Goal: Task Accomplishment & Management: Manage account settings

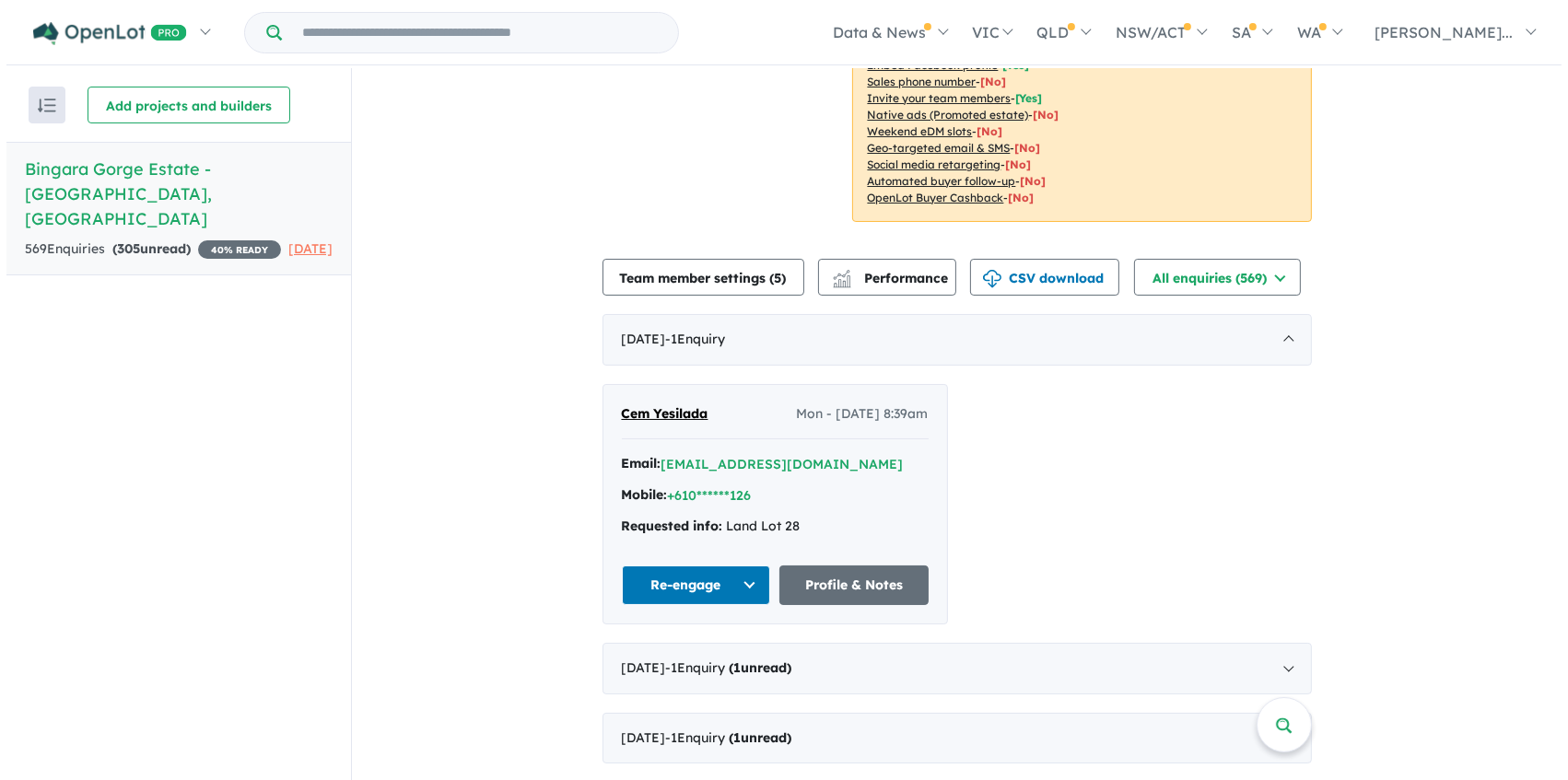
scroll to position [586, 0]
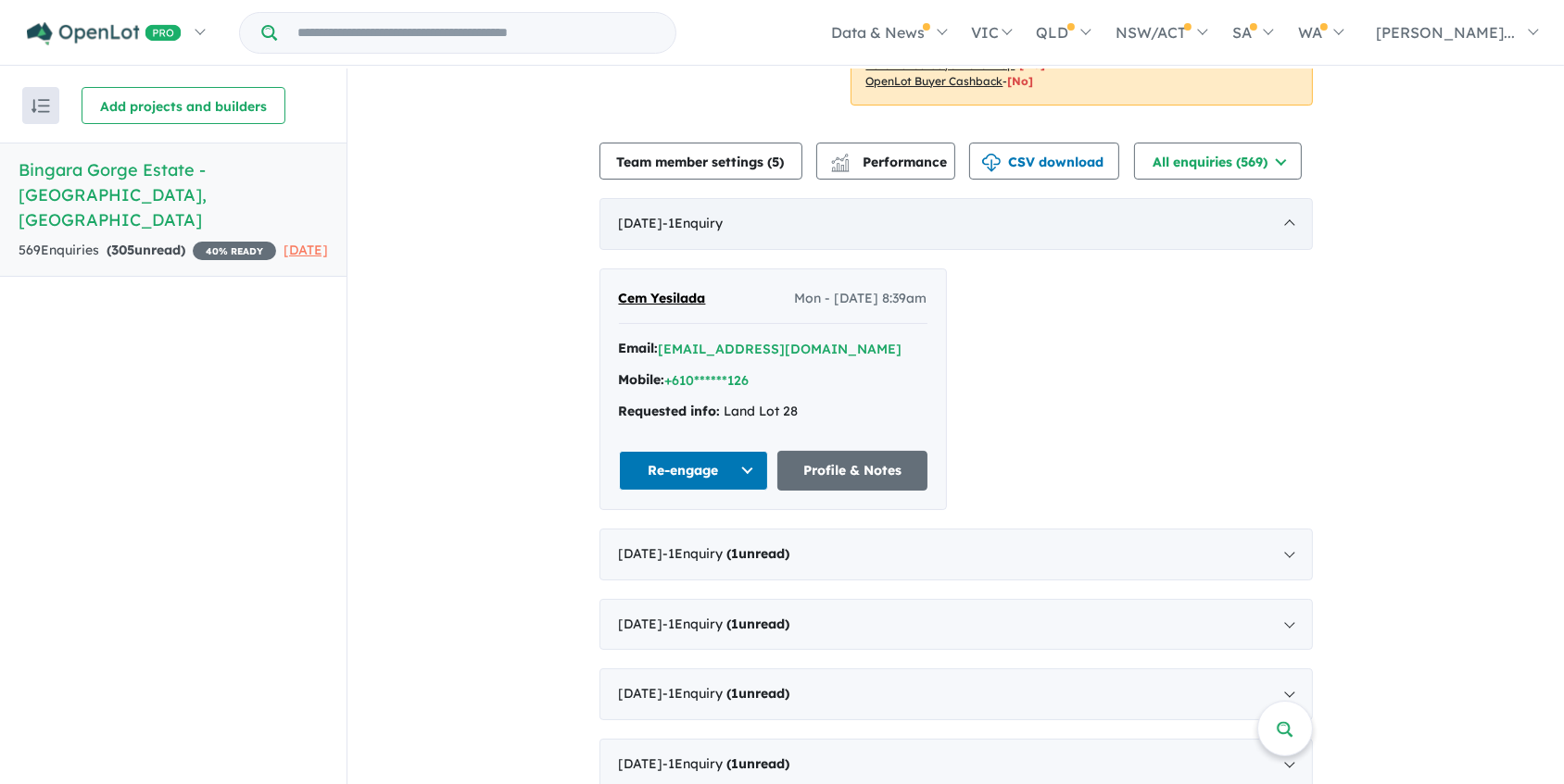
click at [1280, 208] on div "[DATE] - 1 Enquir y ( 0 unread)" at bounding box center [955, 223] width 713 height 51
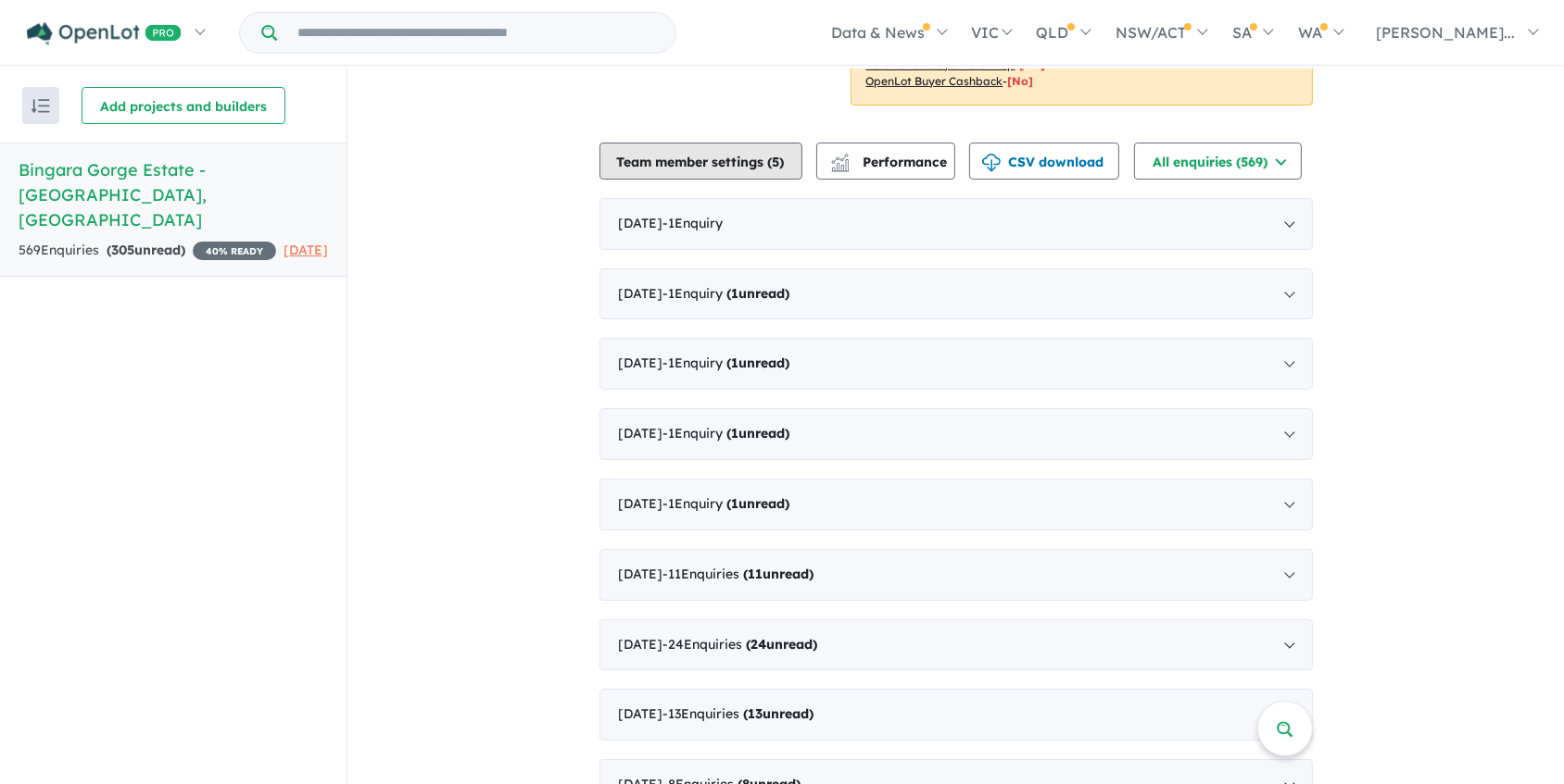
click at [723, 143] on button "Team member settings ( 5 )" at bounding box center [700, 162] width 203 height 37
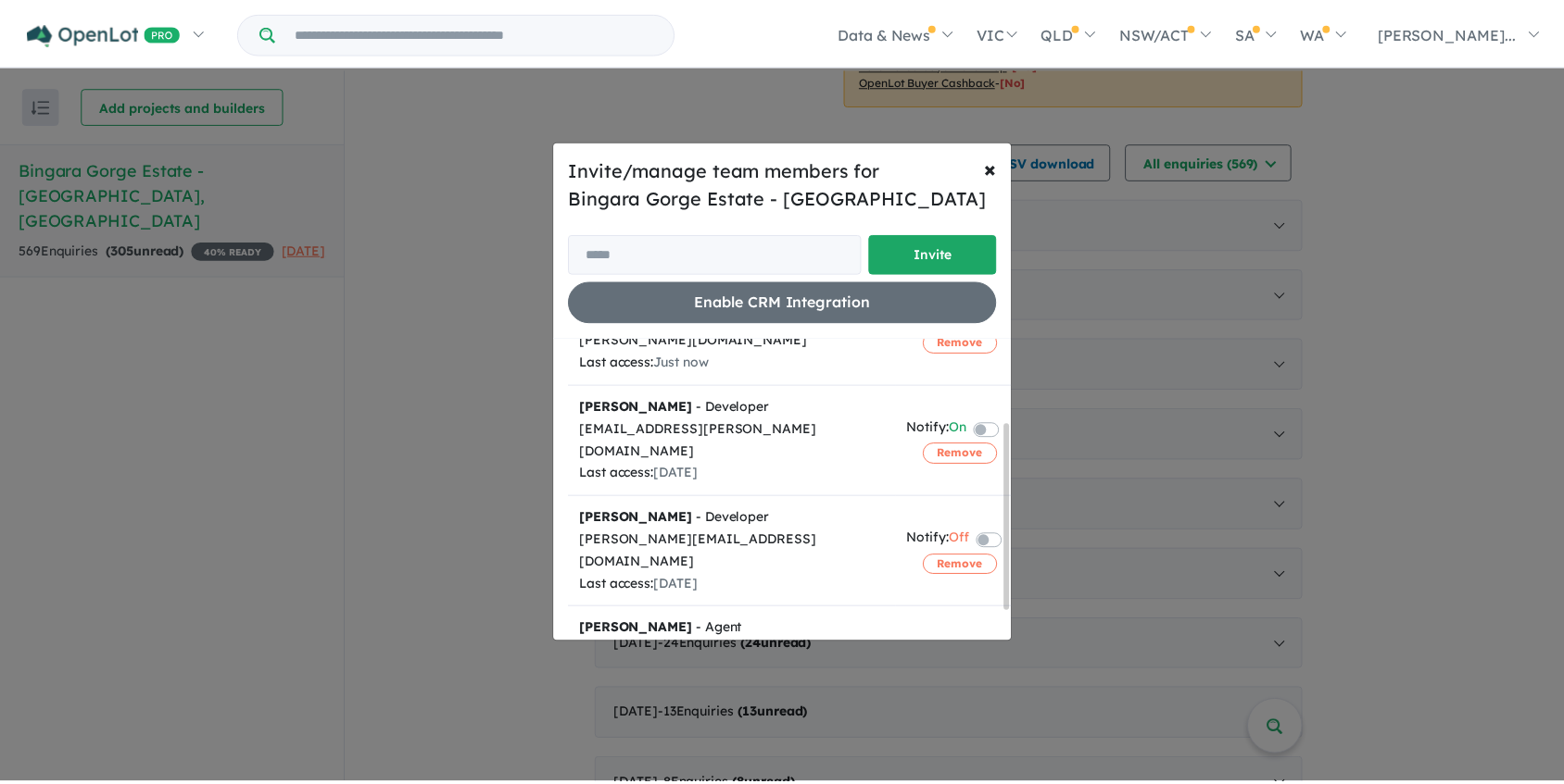
scroll to position [182, 0]
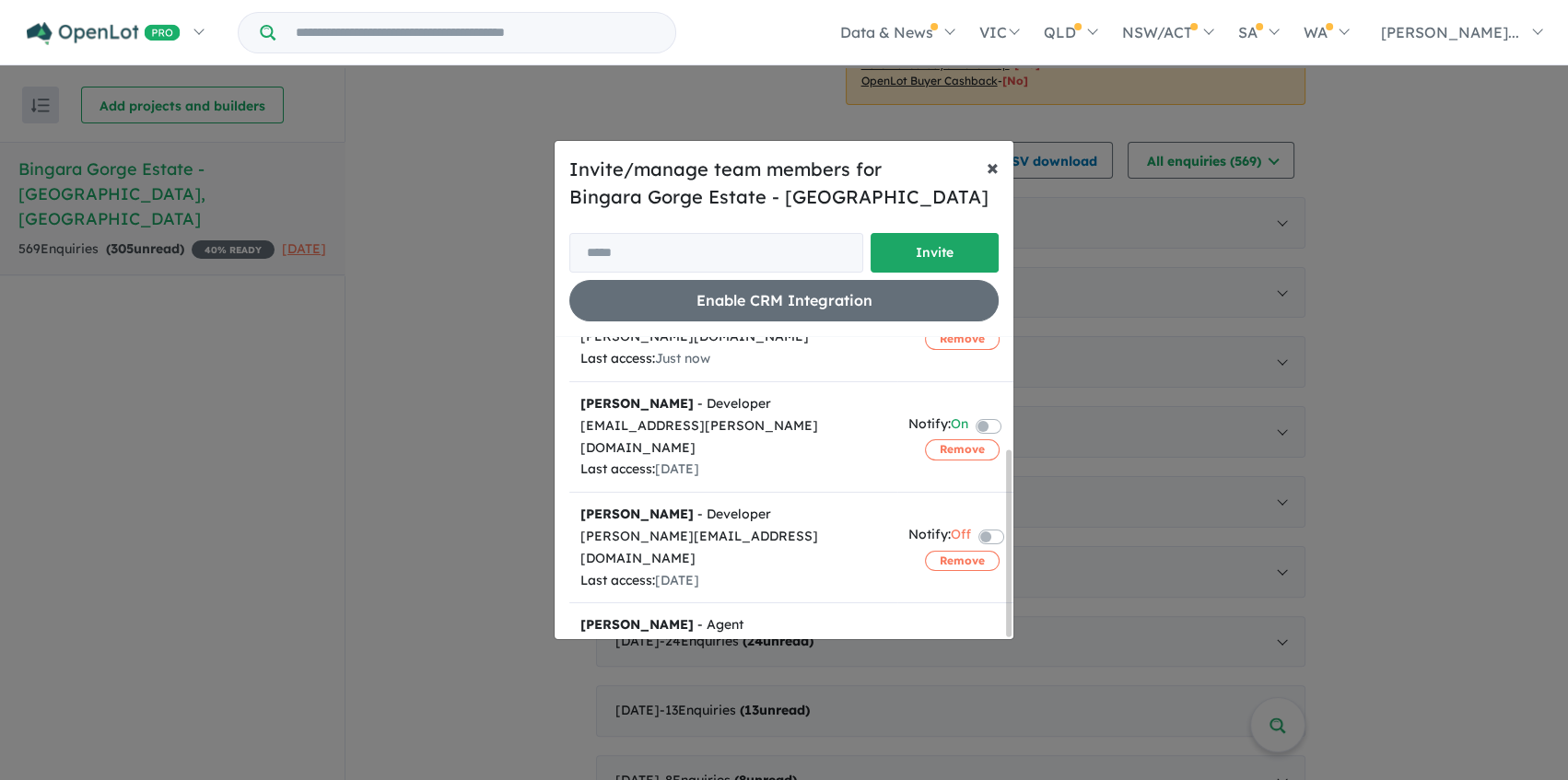
click at [987, 166] on span "×" at bounding box center [992, 166] width 12 height 28
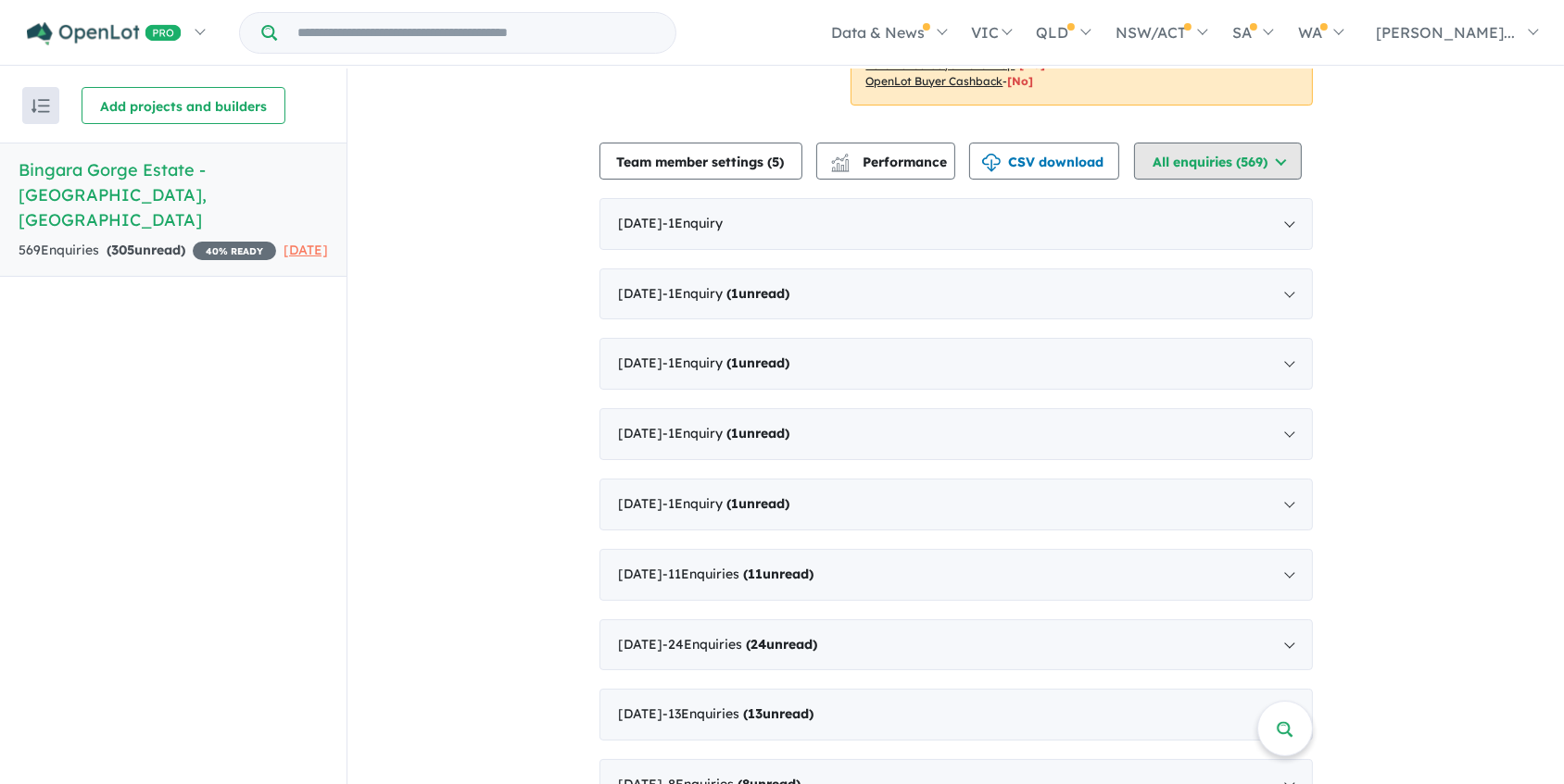
click at [1164, 143] on button "All enquiries ( 569 )" at bounding box center [1217, 162] width 167 height 37
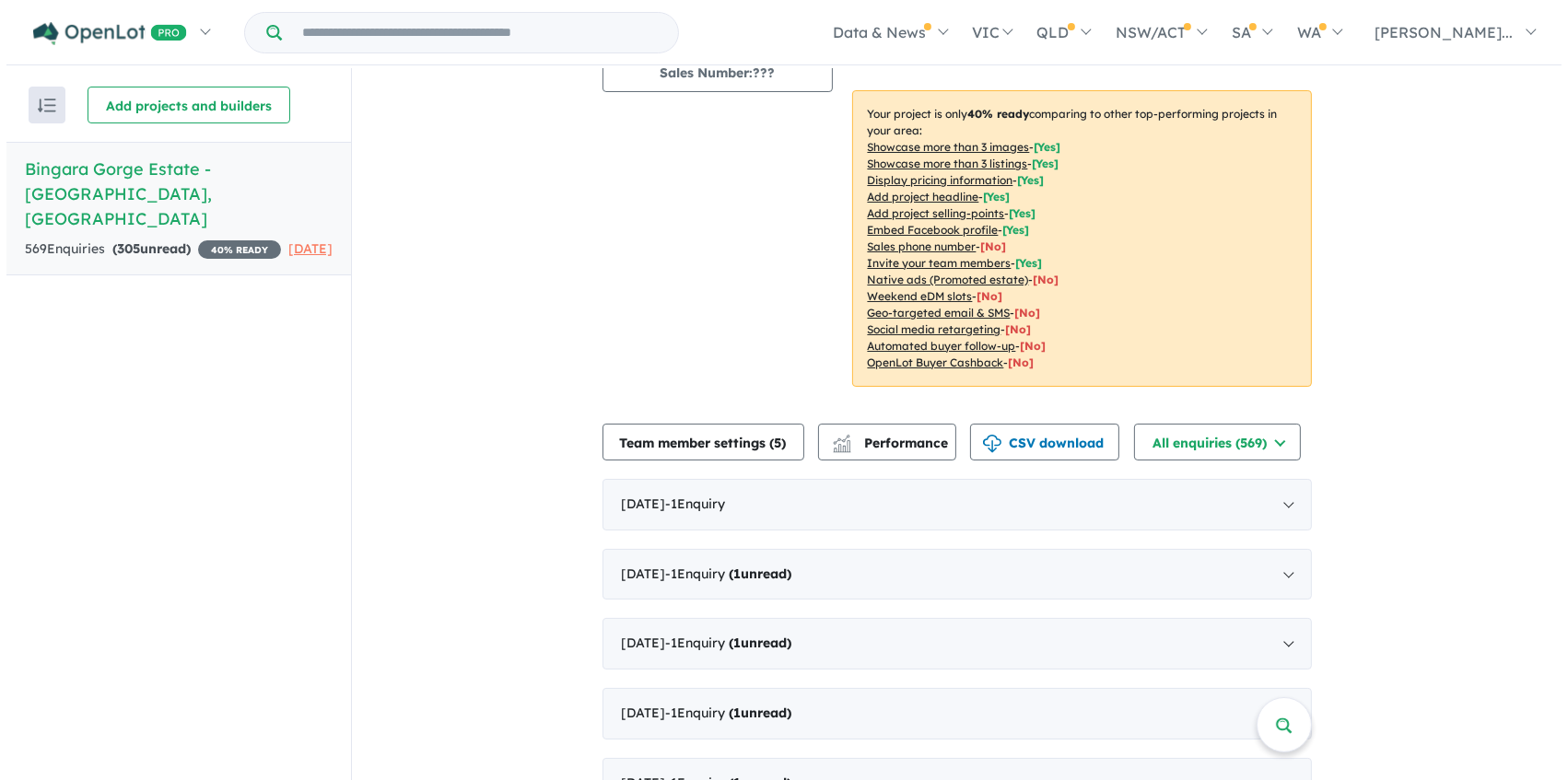
scroll to position [0, 0]
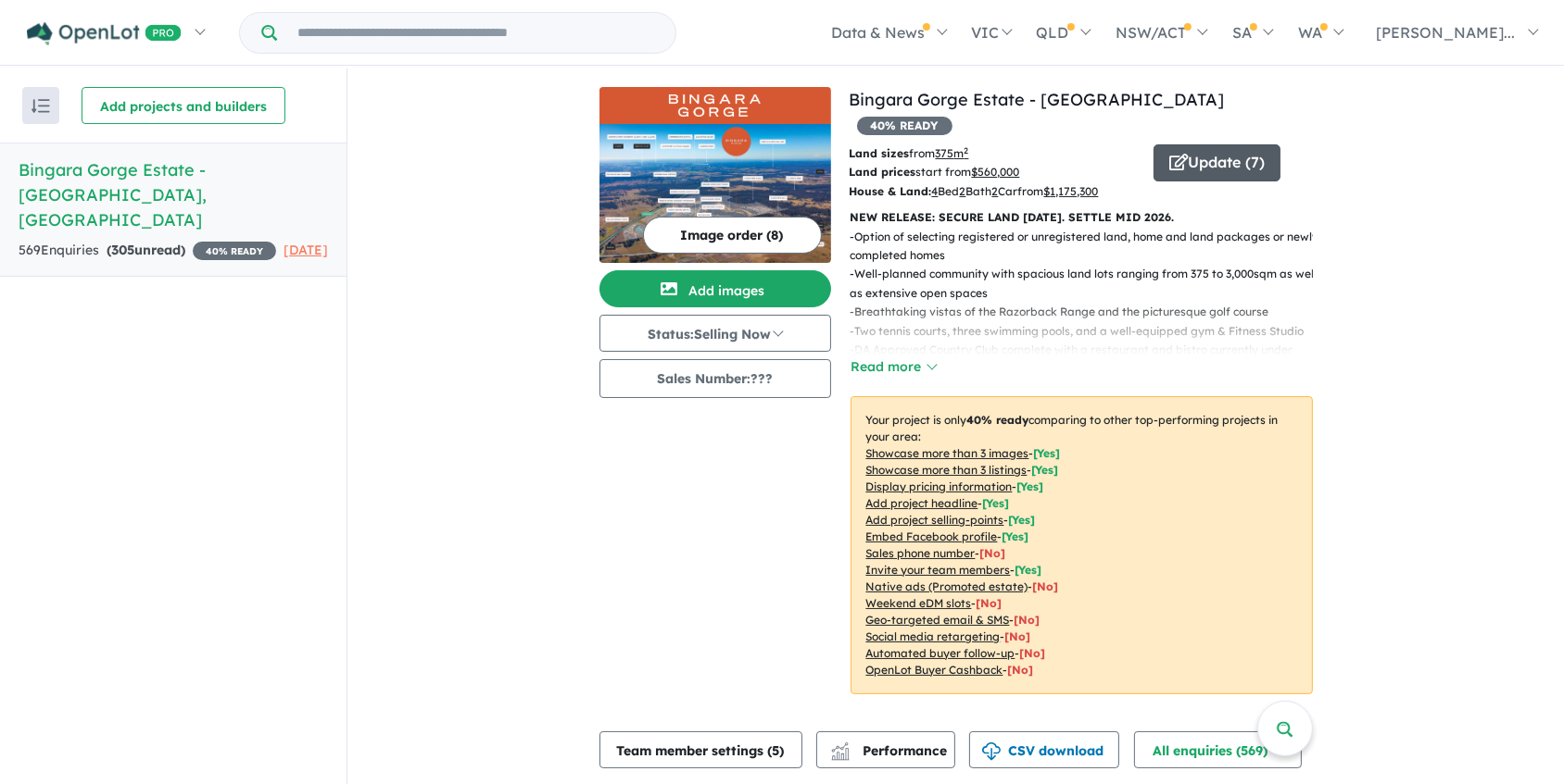
click at [1180, 153] on icon "button" at bounding box center [1179, 162] width 19 height 17
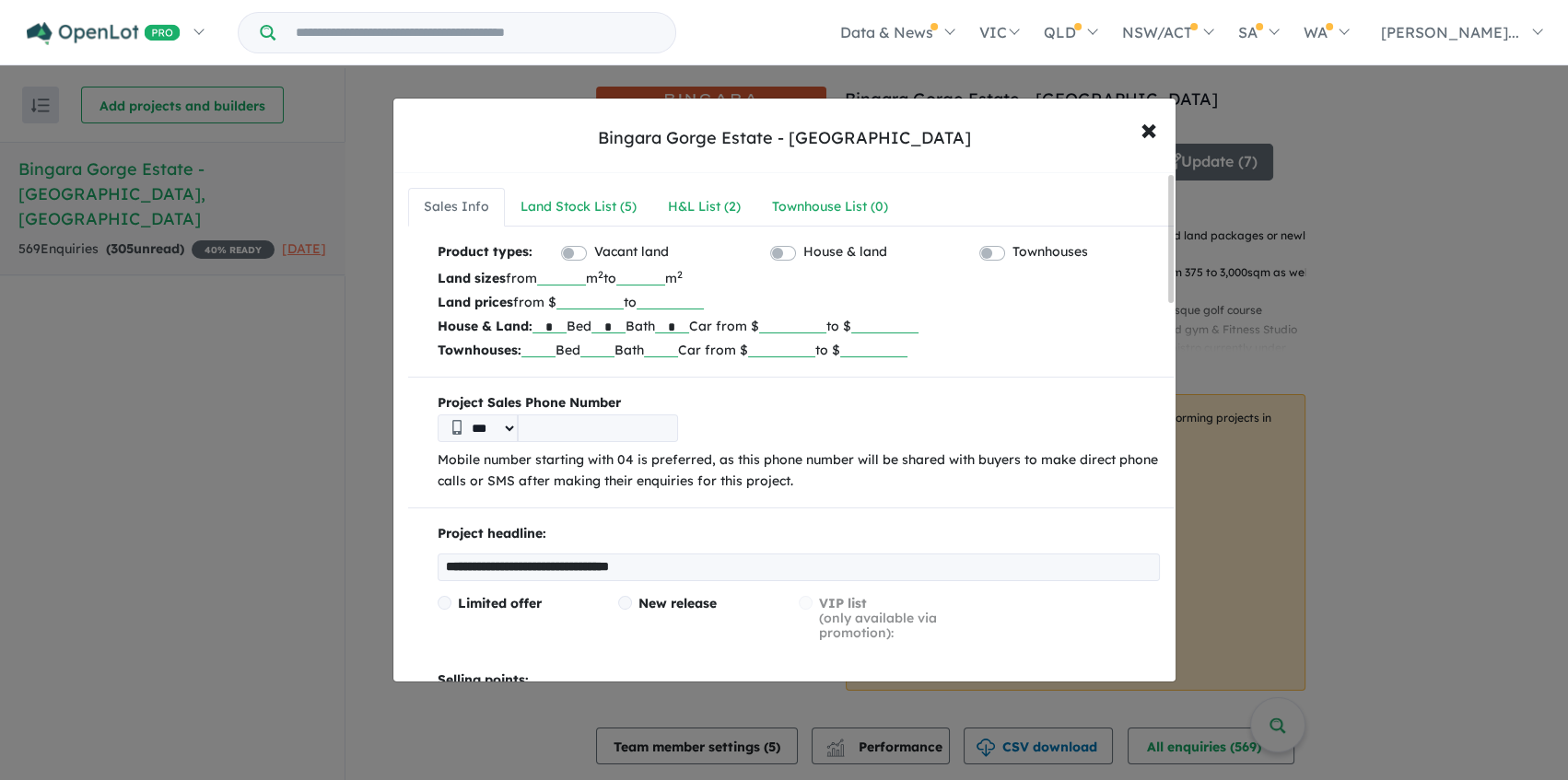
drag, startPoint x: 628, startPoint y: 298, endPoint x: 535, endPoint y: 301, distance: 93.0
click at [535, 301] on p "Land prices from $ ****** to" at bounding box center [798, 302] width 722 height 24
type input "******"
click at [594, 256] on label "Vacant land" at bounding box center [631, 253] width 74 height 22
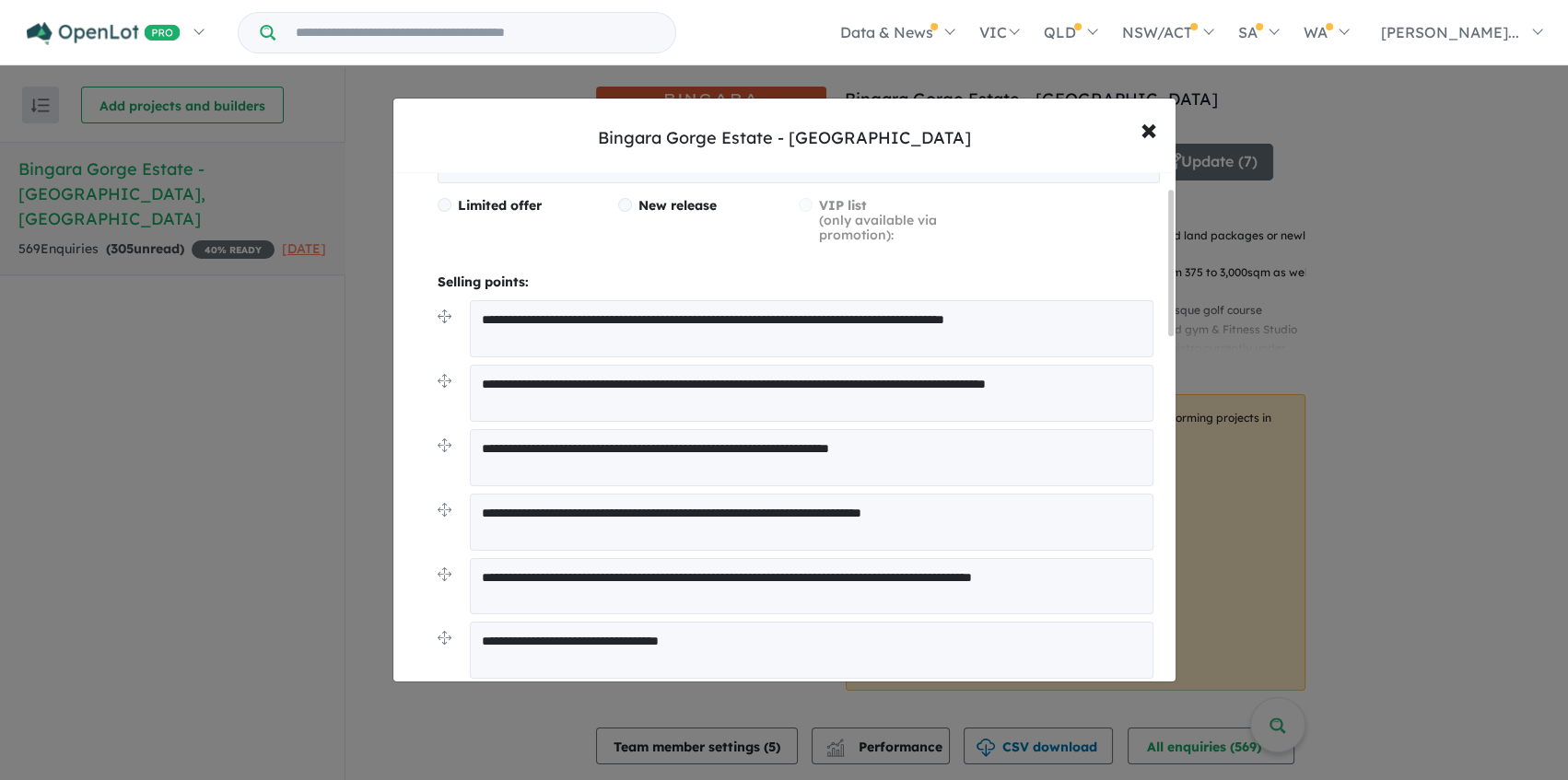
scroll to position [418, 0]
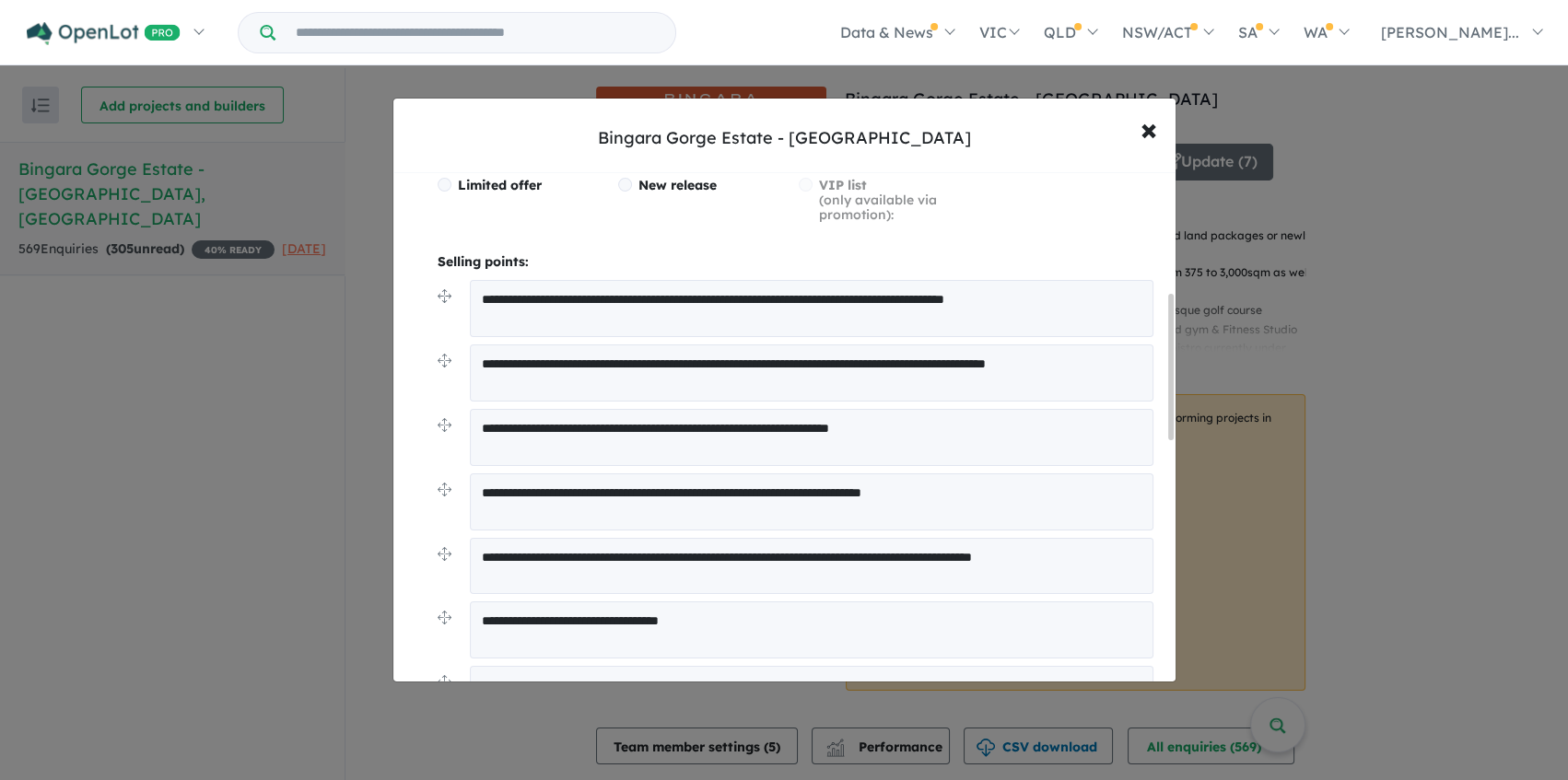
click at [809, 380] on textarea "**********" at bounding box center [811, 373] width 684 height 57
click at [520, 363] on textarea "**********" at bounding box center [811, 373] width 684 height 57
click at [921, 363] on textarea "**********" at bounding box center [811, 373] width 684 height 57
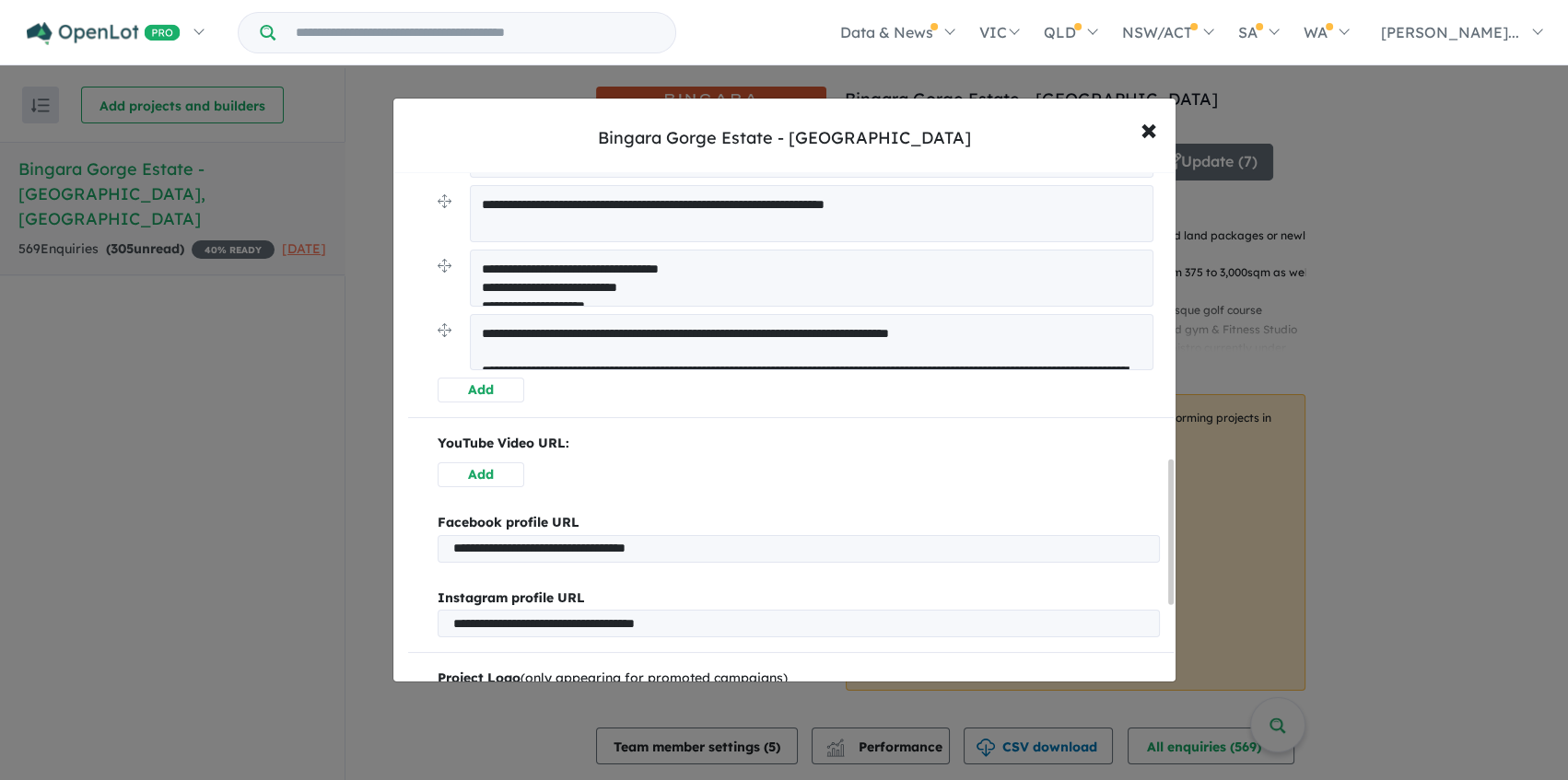
scroll to position [1088, 0]
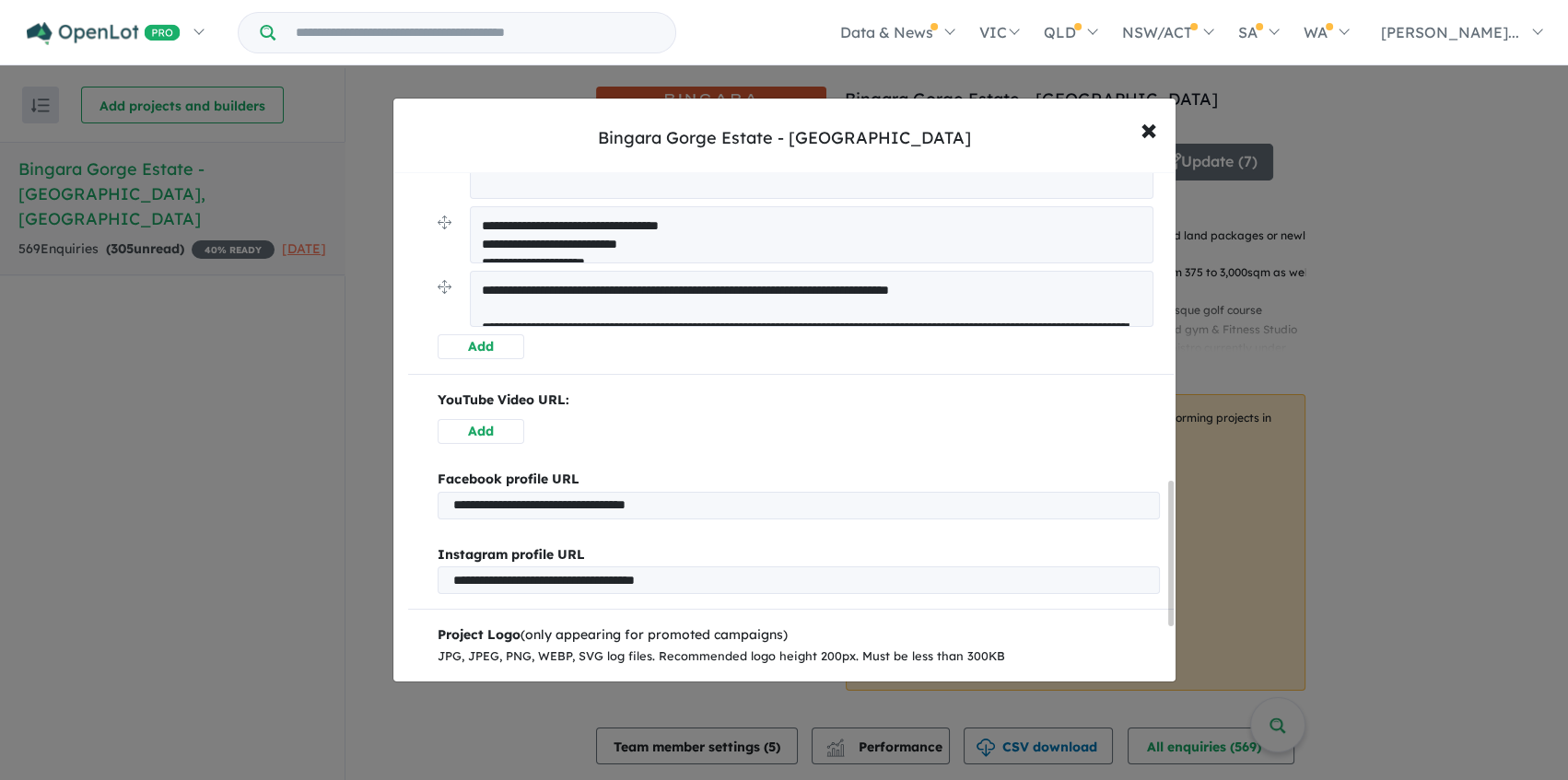
type textarea "**********"
click at [474, 431] on button "Add" at bounding box center [481, 431] width 86 height 25
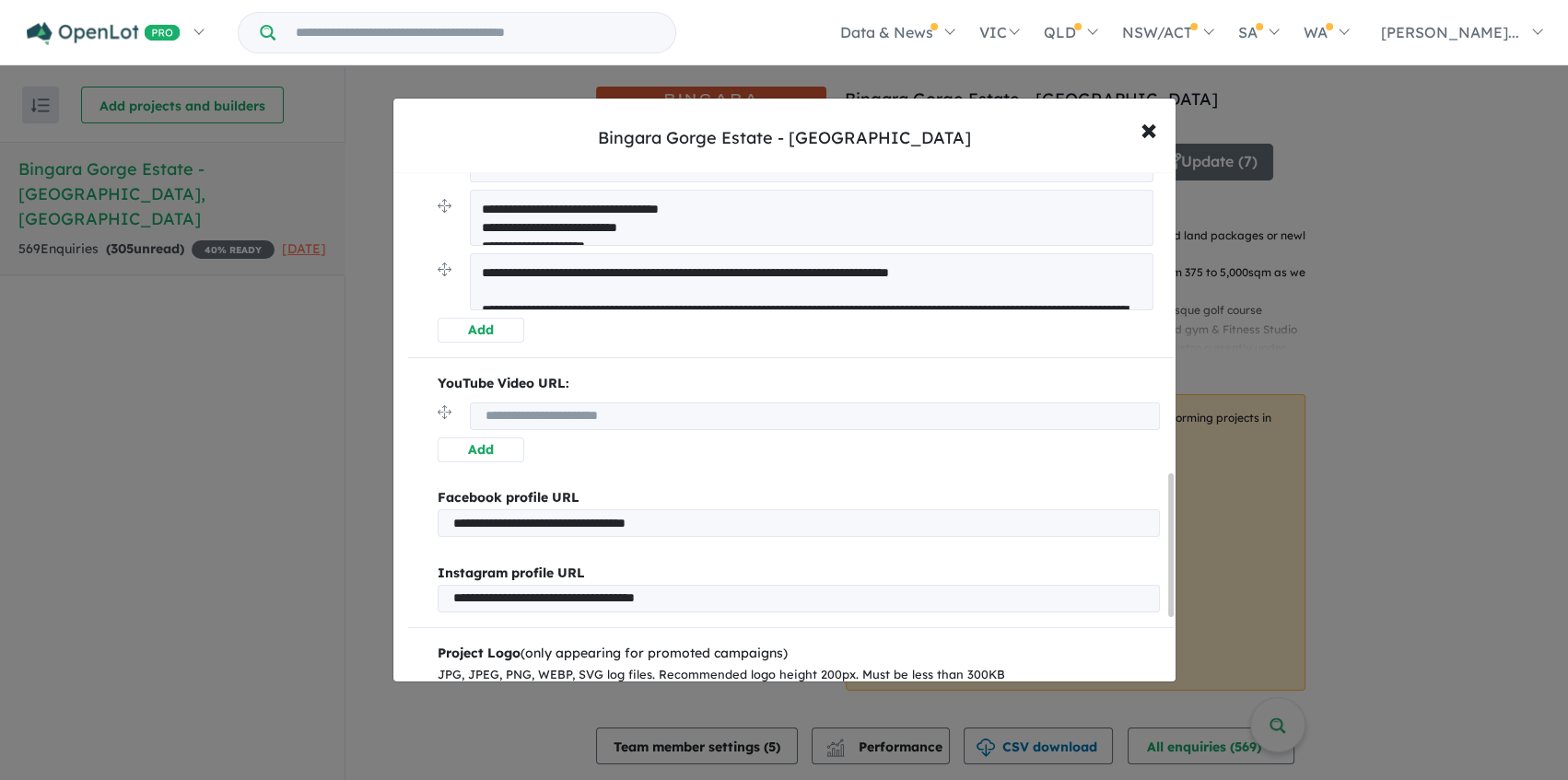
scroll to position [1071, 0]
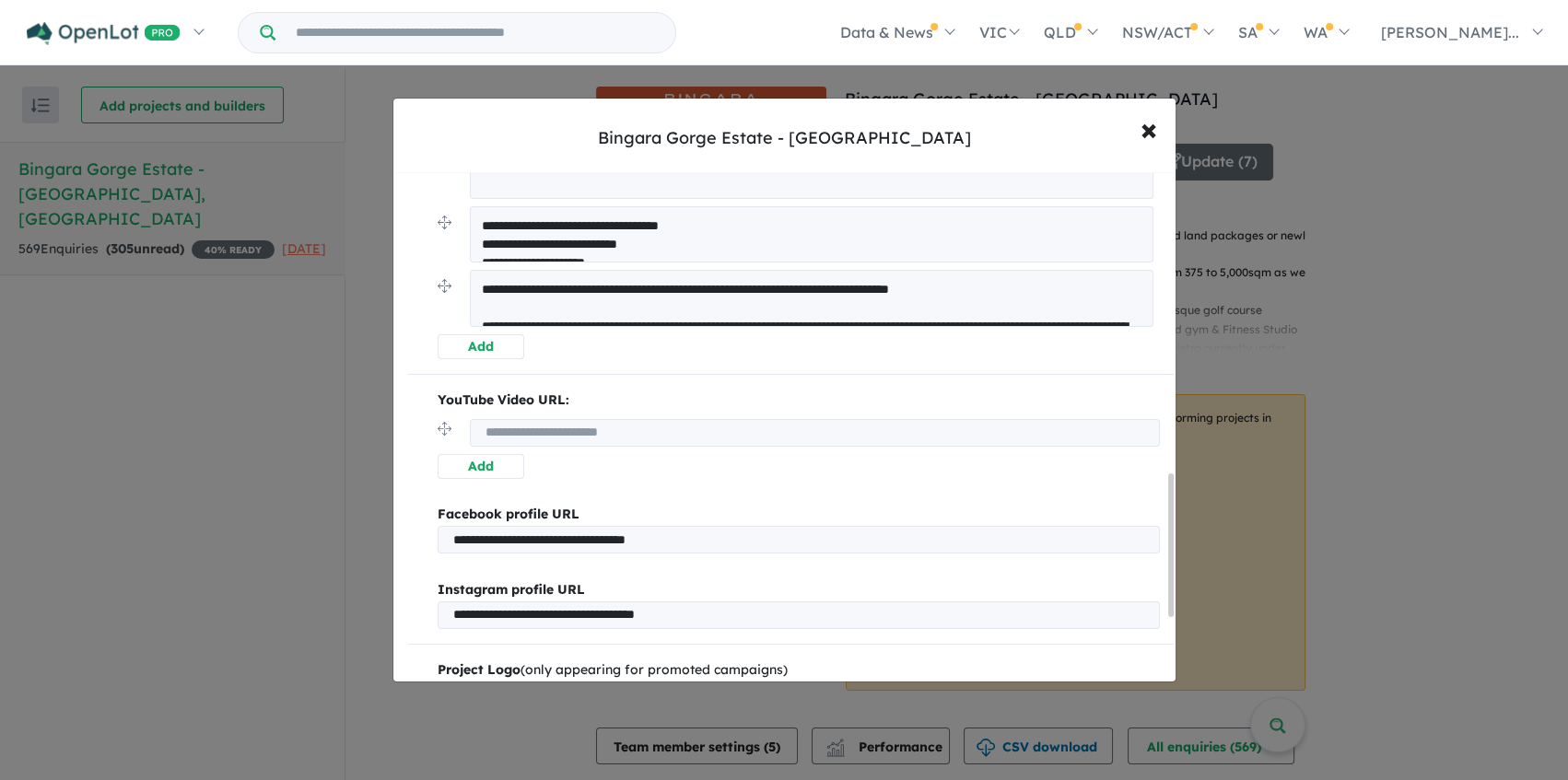
click at [533, 429] on input "url" at bounding box center [814, 433] width 690 height 28
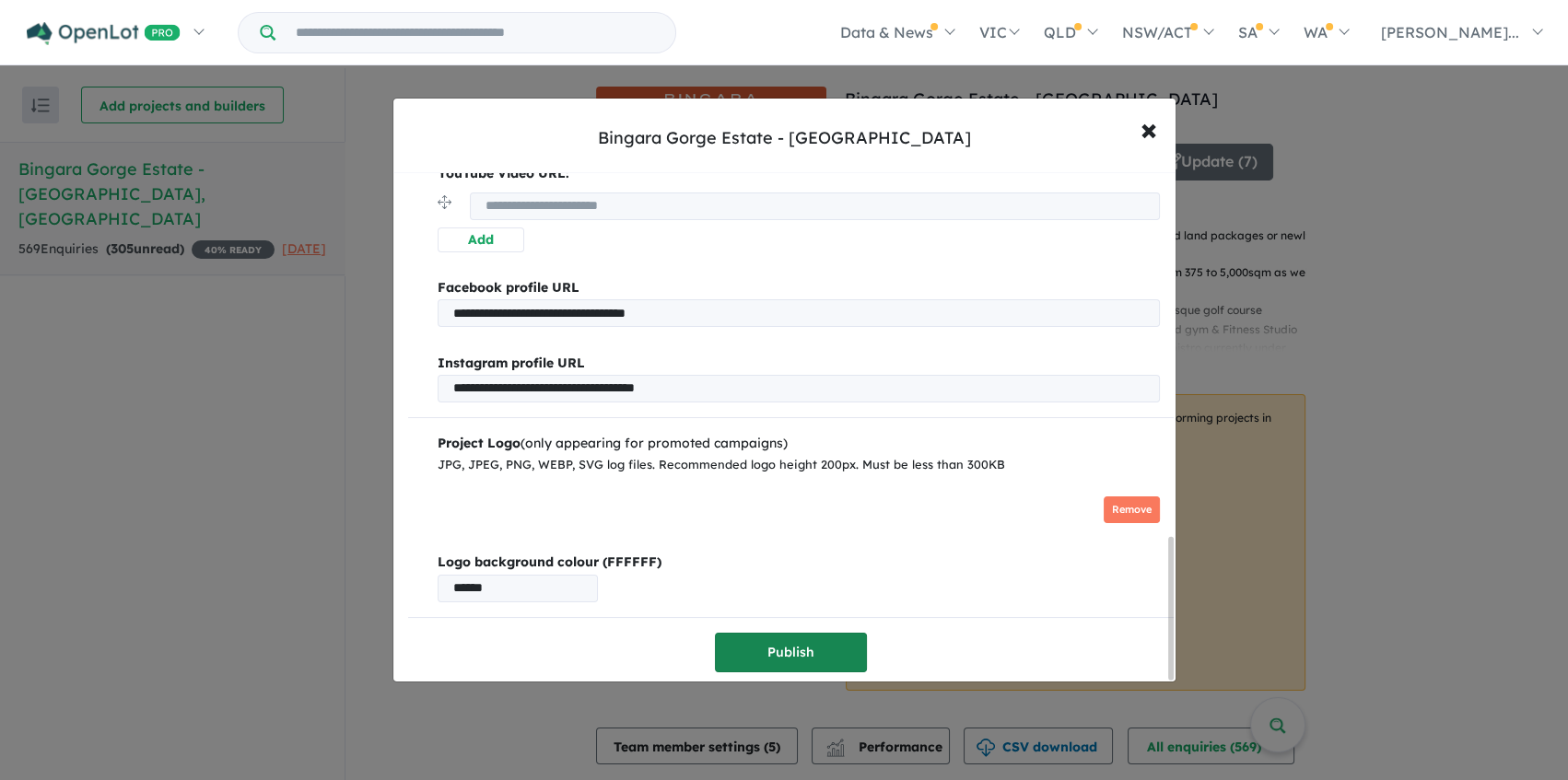
click at [764, 643] on button "Publish" at bounding box center [791, 653] width 152 height 40
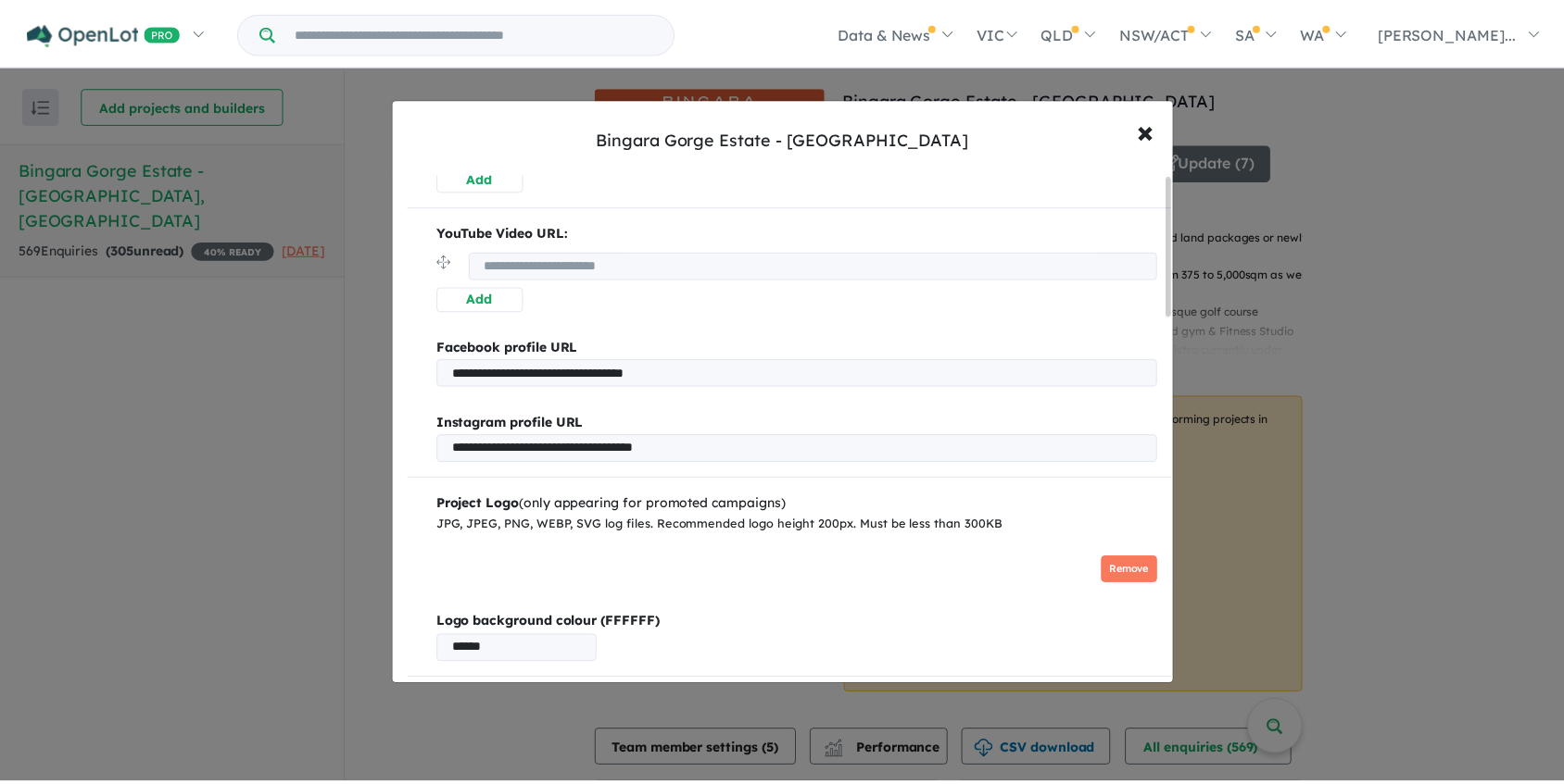
scroll to position [0, 0]
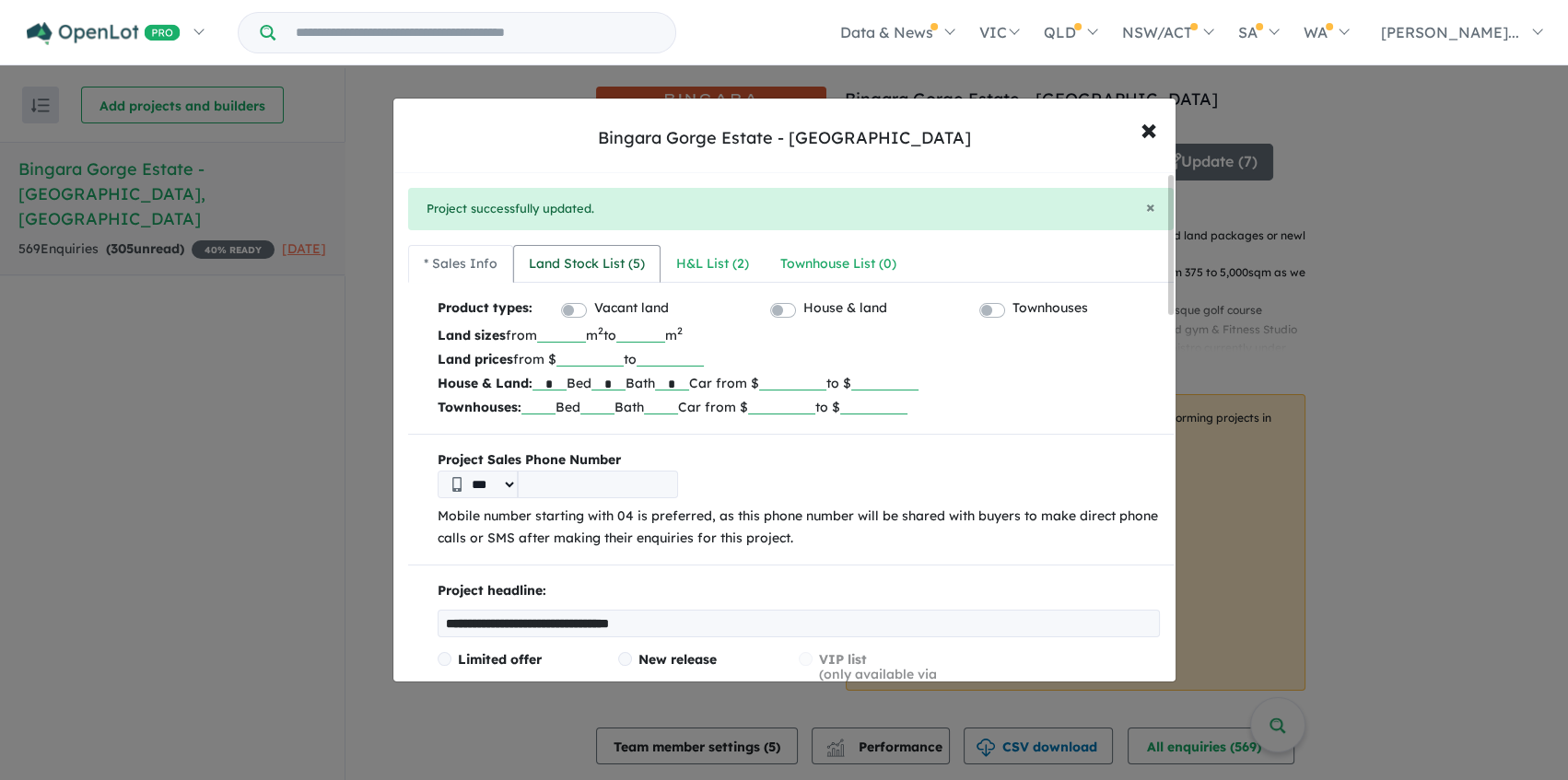
click at [596, 261] on div "Land Stock List ( 5 )" at bounding box center [586, 265] width 116 height 22
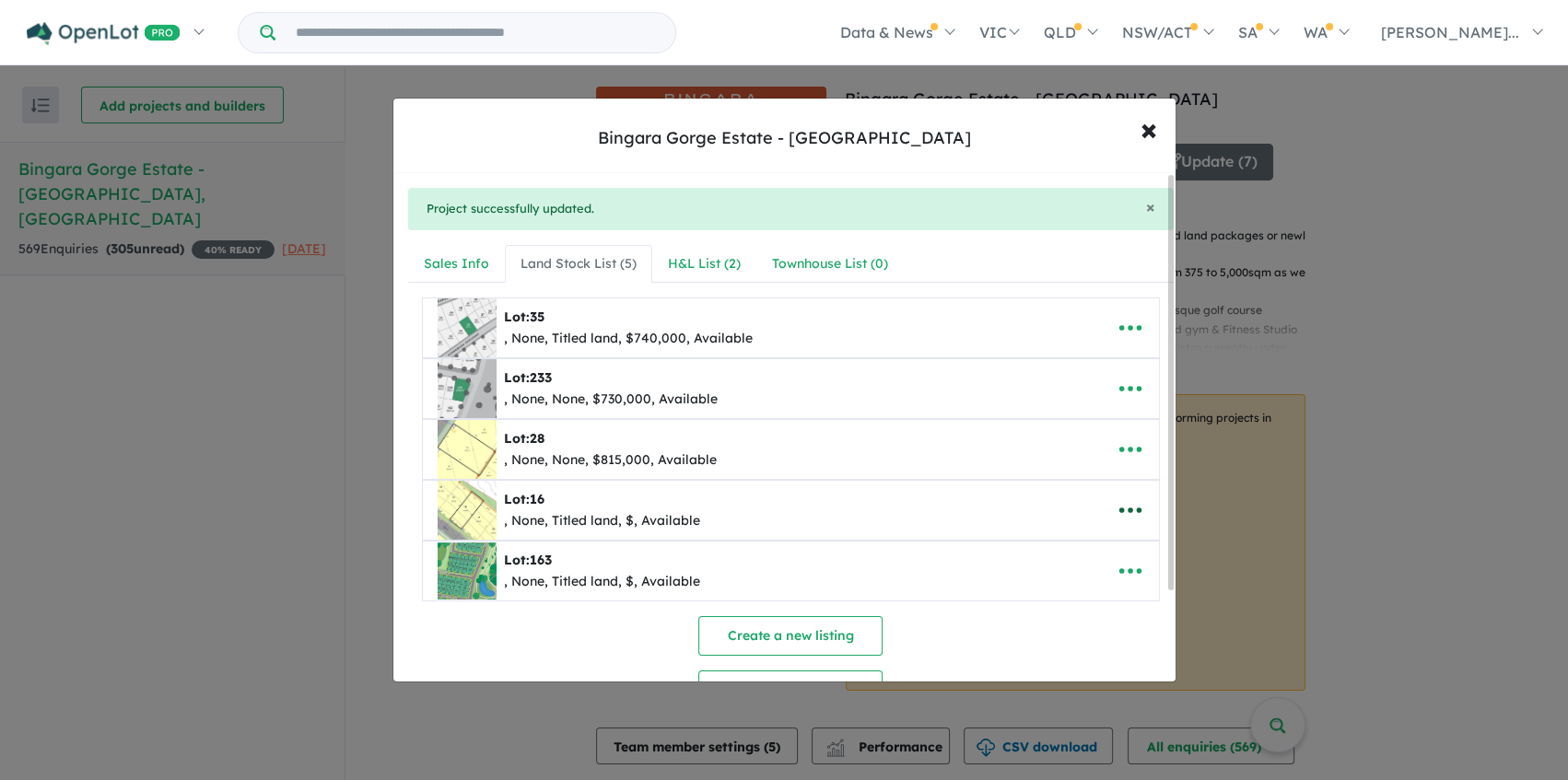
click at [1126, 512] on icon "button" at bounding box center [1130, 510] width 28 height 28
click at [1085, 607] on link "Remove" at bounding box center [1089, 599] width 137 height 43
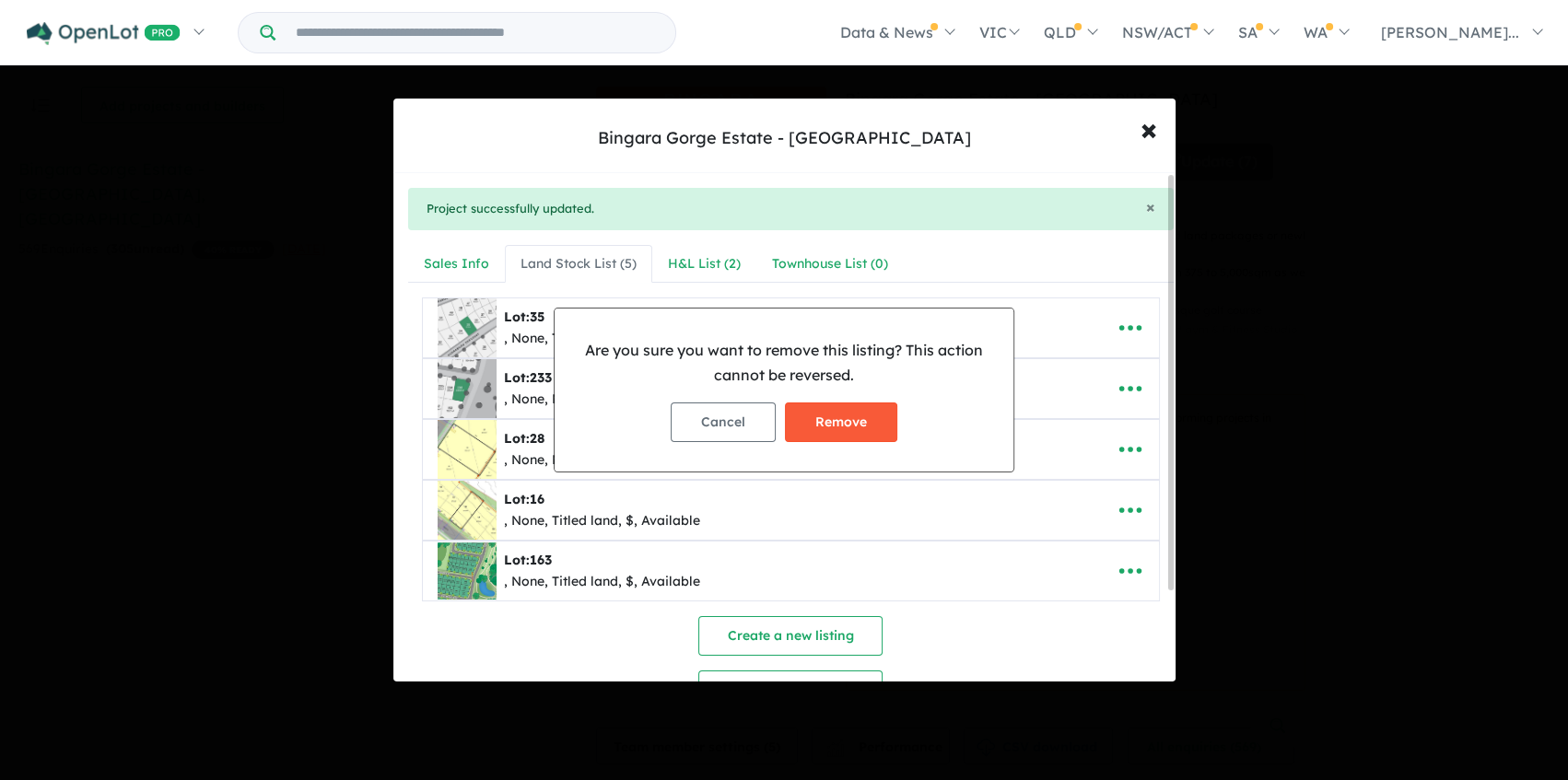
click at [845, 425] on button "Remove" at bounding box center [840, 422] width 112 height 40
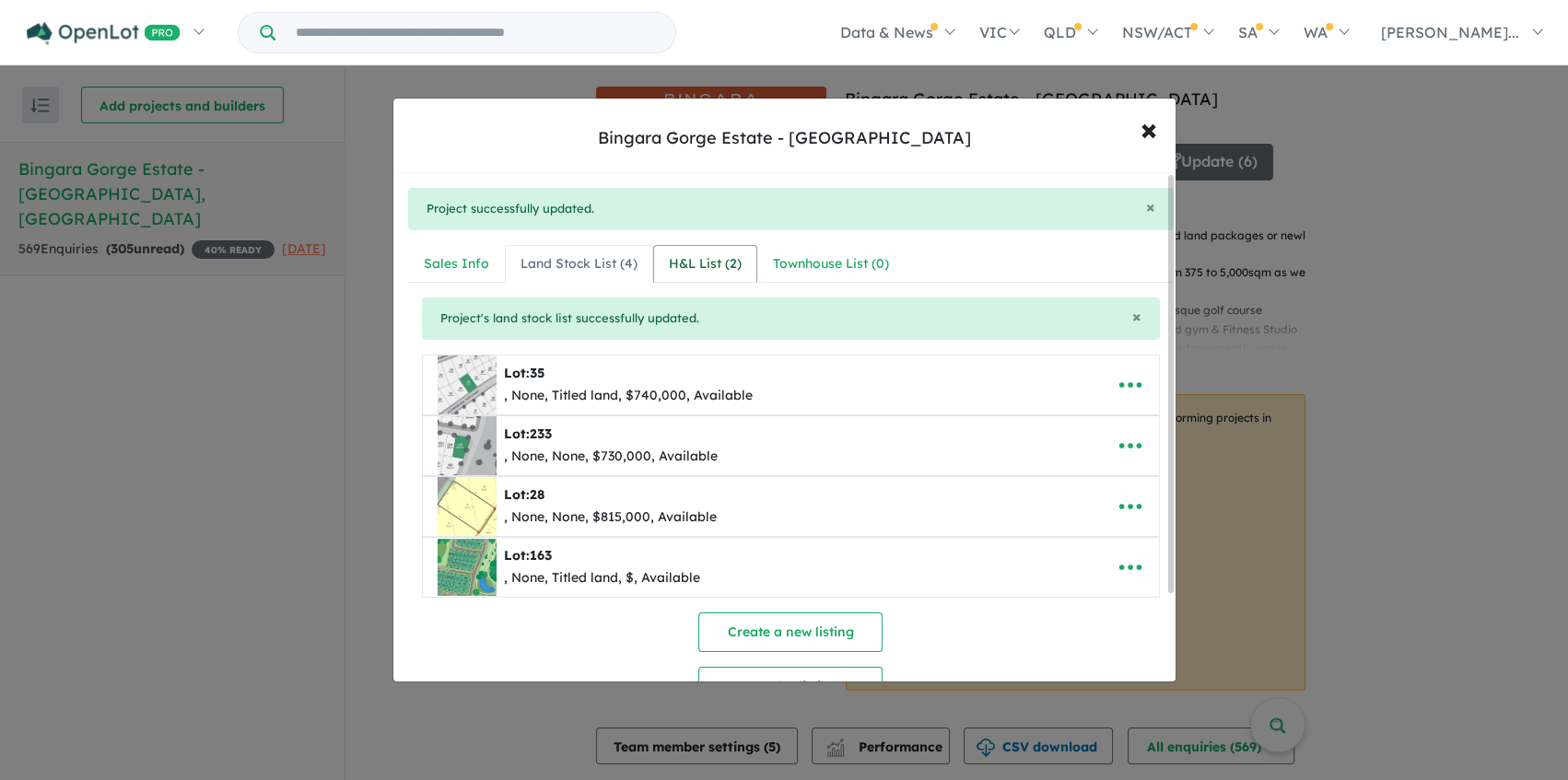
click at [686, 258] on div "H&L List ( 2 )" at bounding box center [705, 265] width 72 height 22
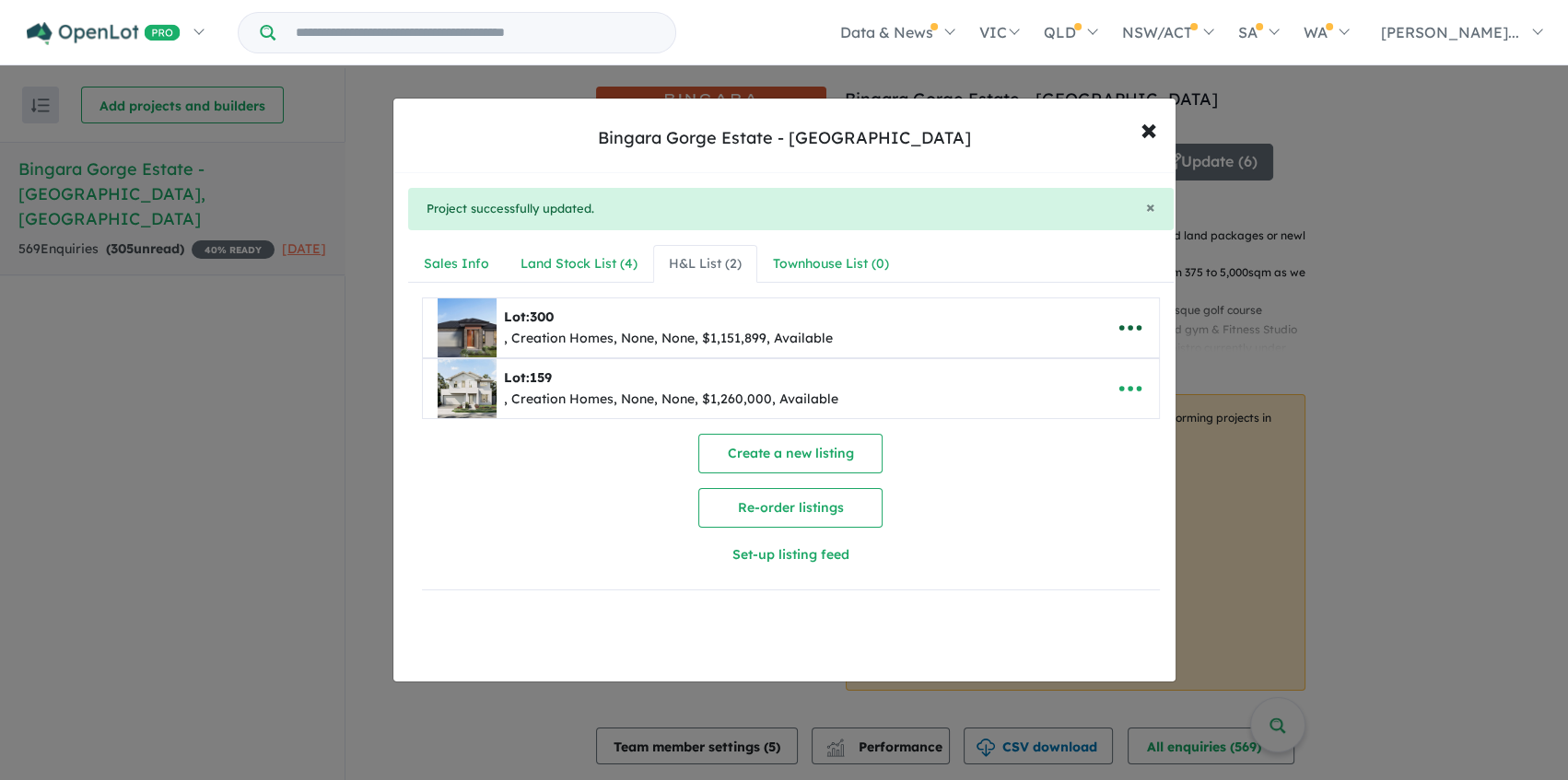
click at [1136, 324] on icon "button" at bounding box center [1130, 328] width 28 height 28
click at [1079, 412] on link "Remove" at bounding box center [1089, 416] width 137 height 43
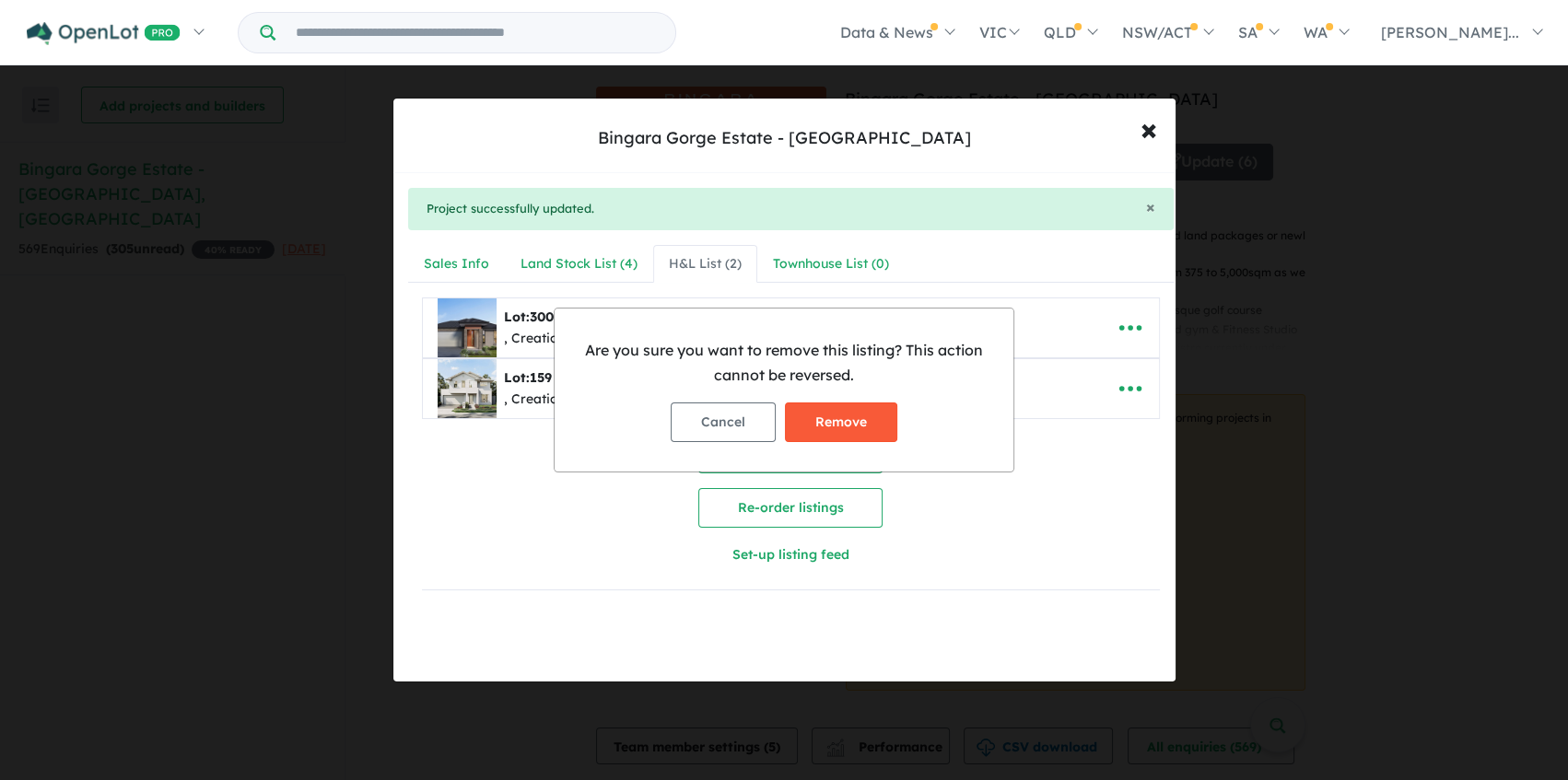
click at [822, 421] on button "Remove" at bounding box center [840, 422] width 112 height 40
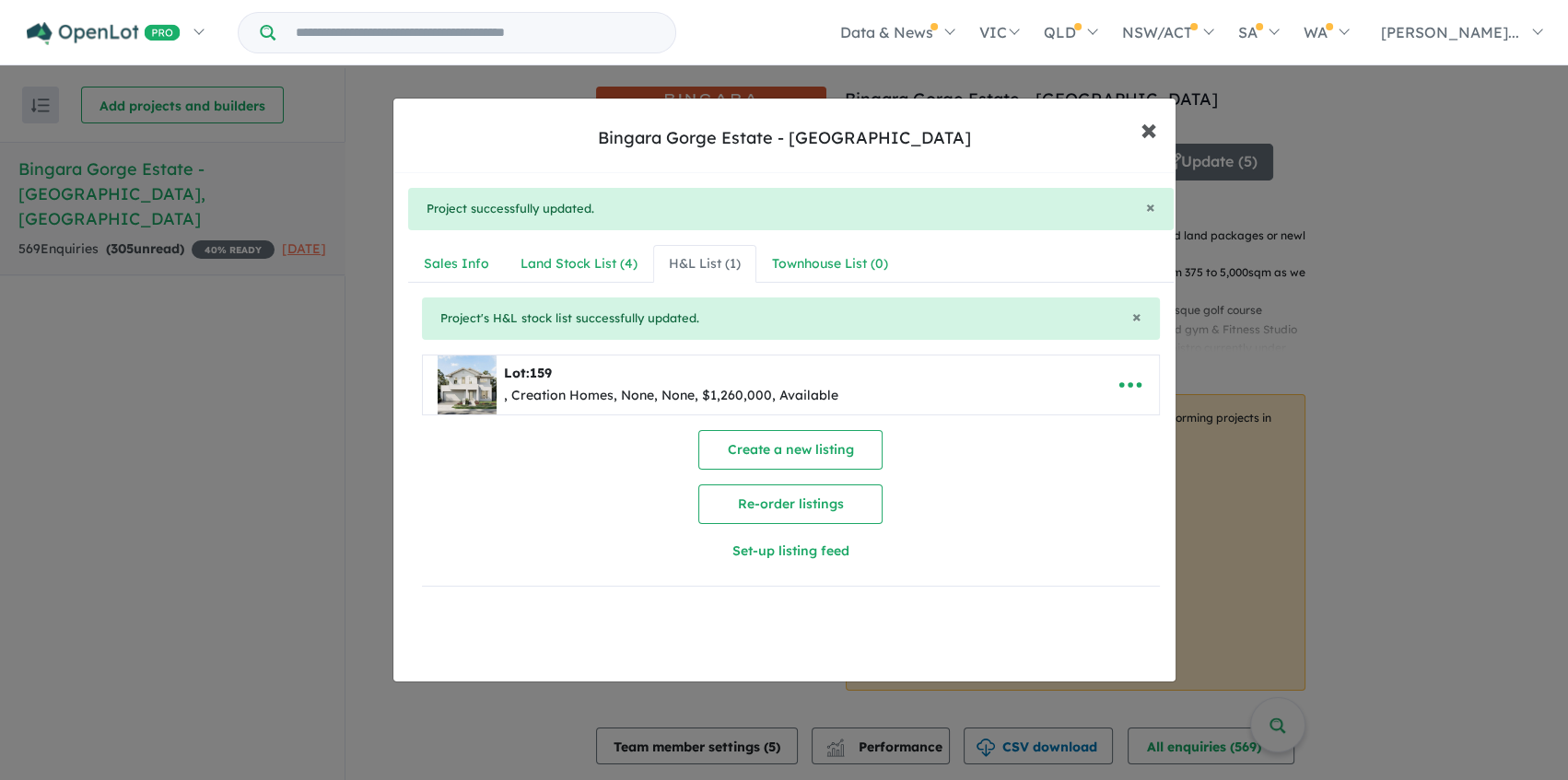
click at [1152, 134] on span "×" at bounding box center [1149, 128] width 17 height 40
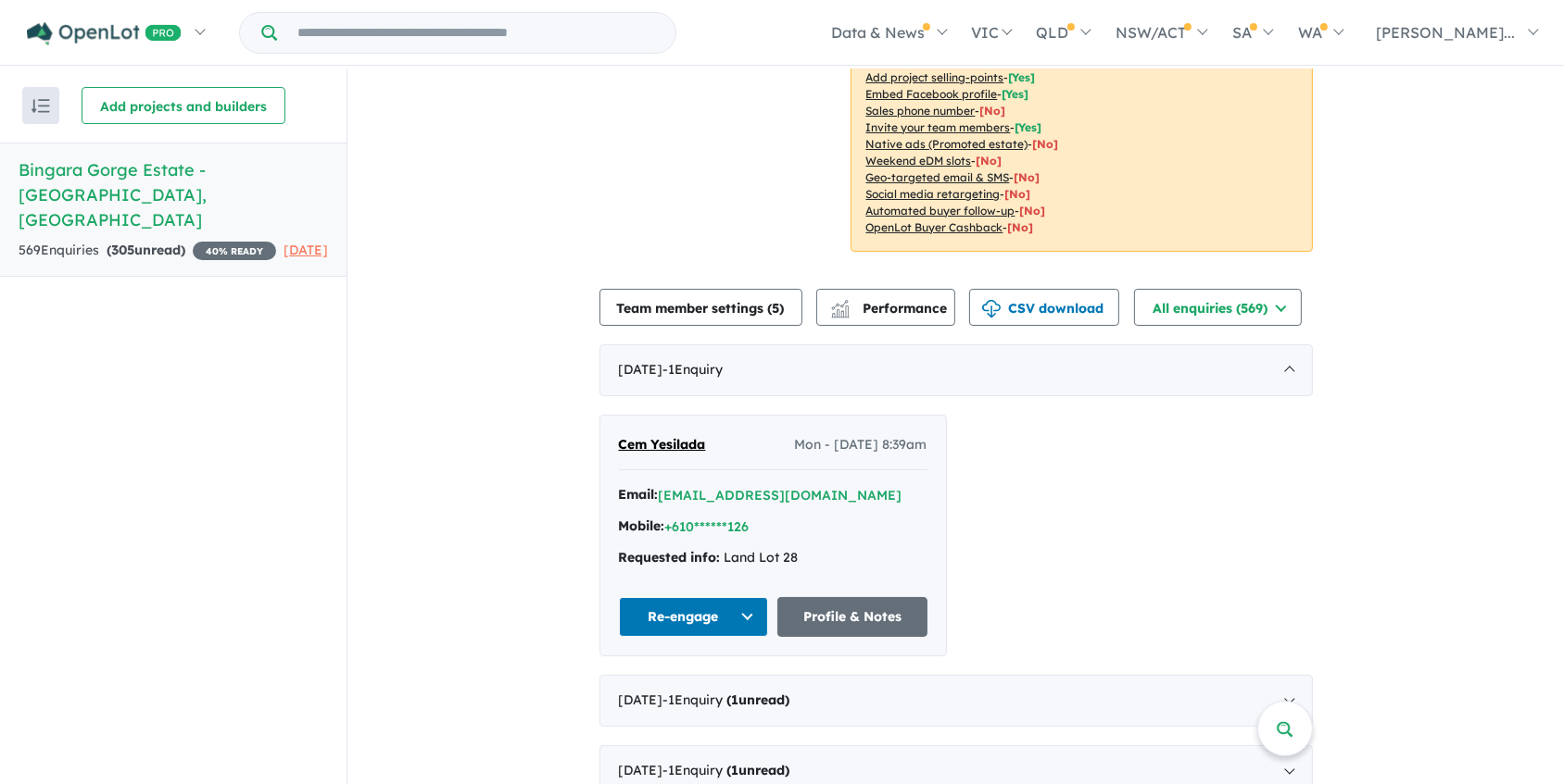
scroll to position [505, 0]
